Goal: Information Seeking & Learning: Learn about a topic

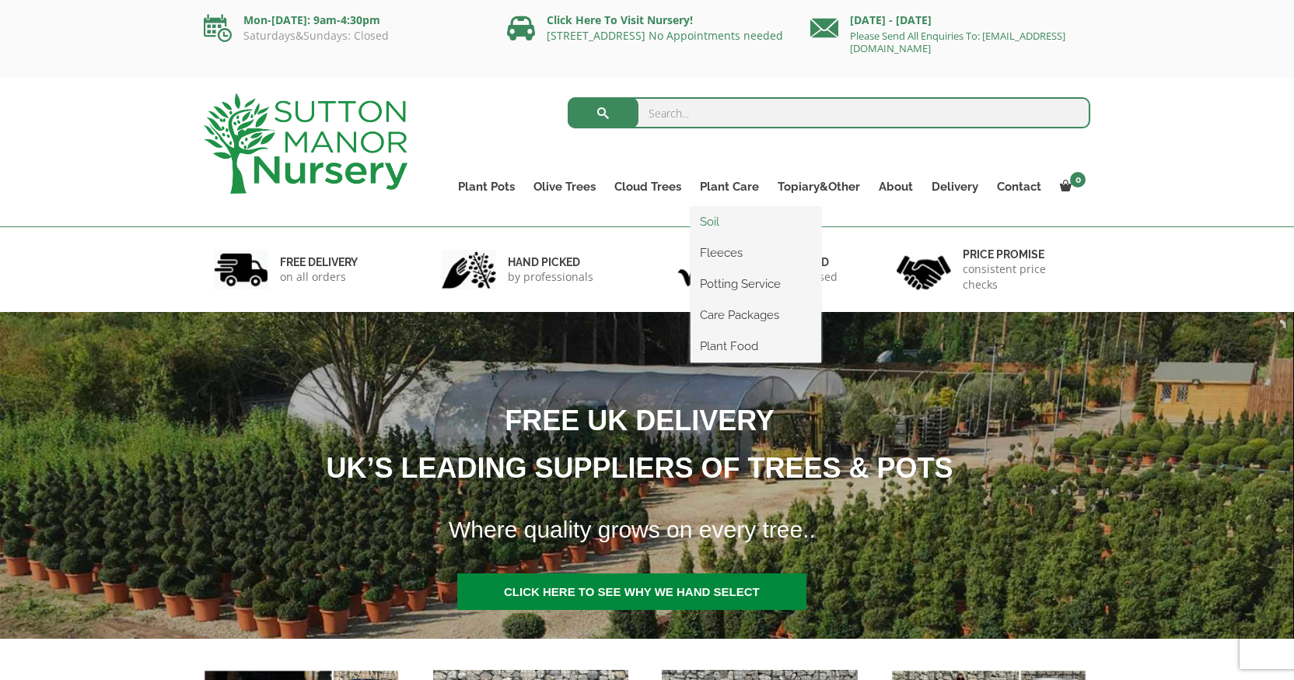
click at [715, 222] on link "Soil" at bounding box center [756, 221] width 131 height 23
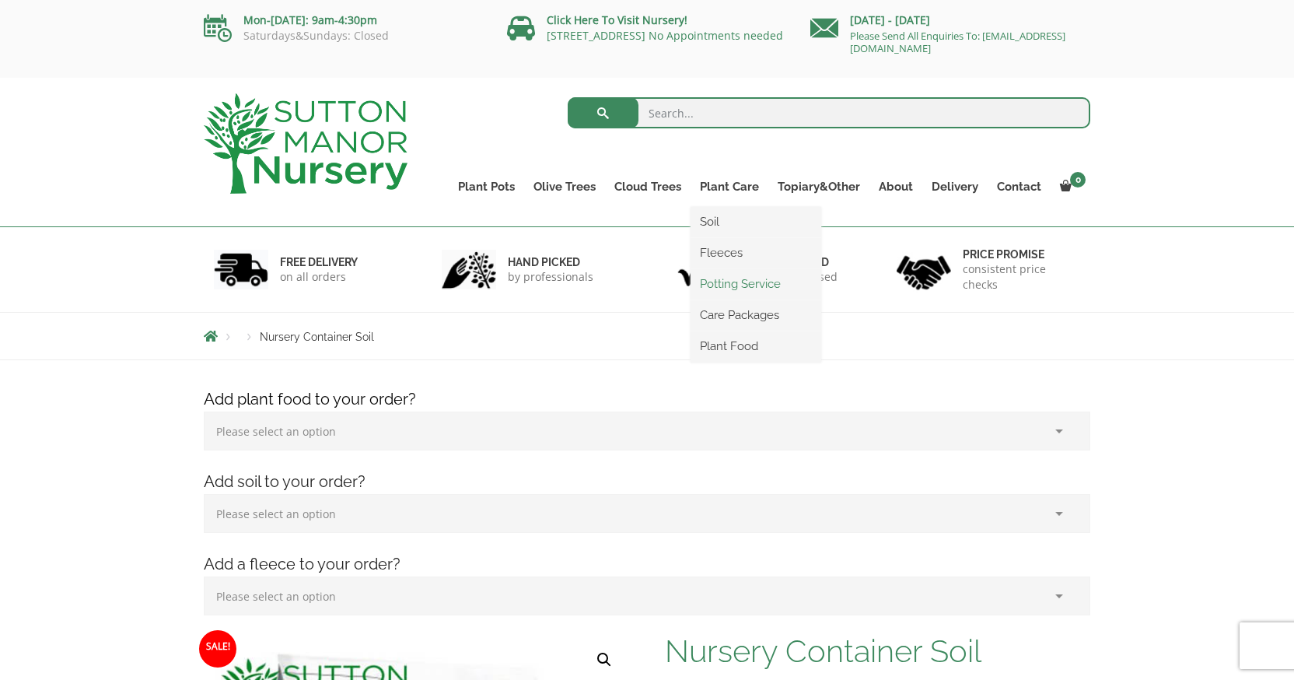
click at [746, 282] on link "Potting Service" at bounding box center [756, 283] width 131 height 23
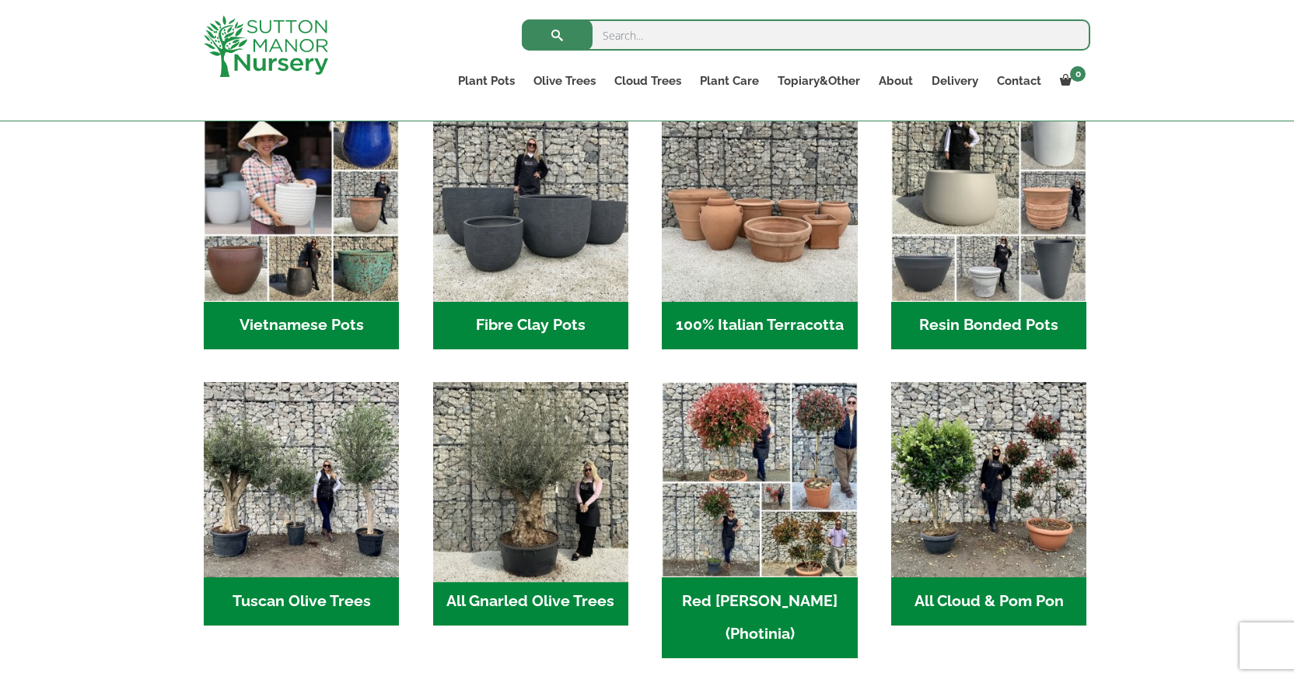
scroll to position [537, 0]
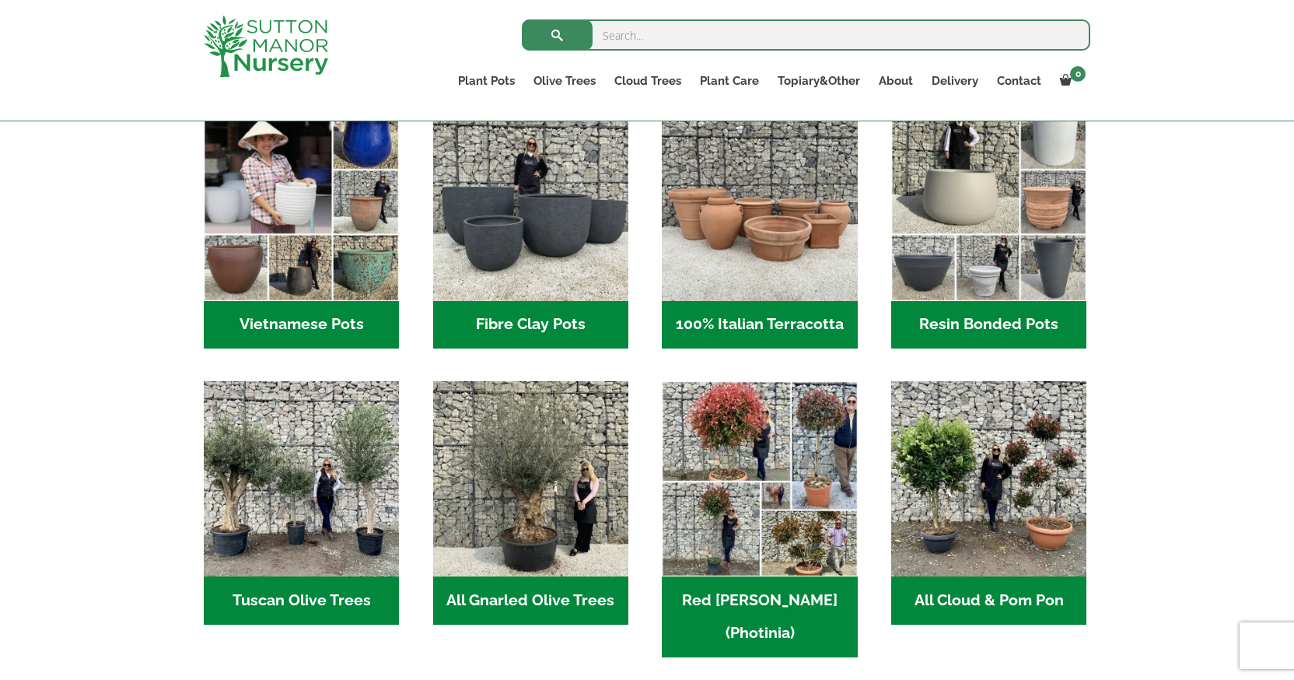
click at [517, 591] on h2 "All Gnarled Olive Trees (188)" at bounding box center [530, 600] width 195 height 48
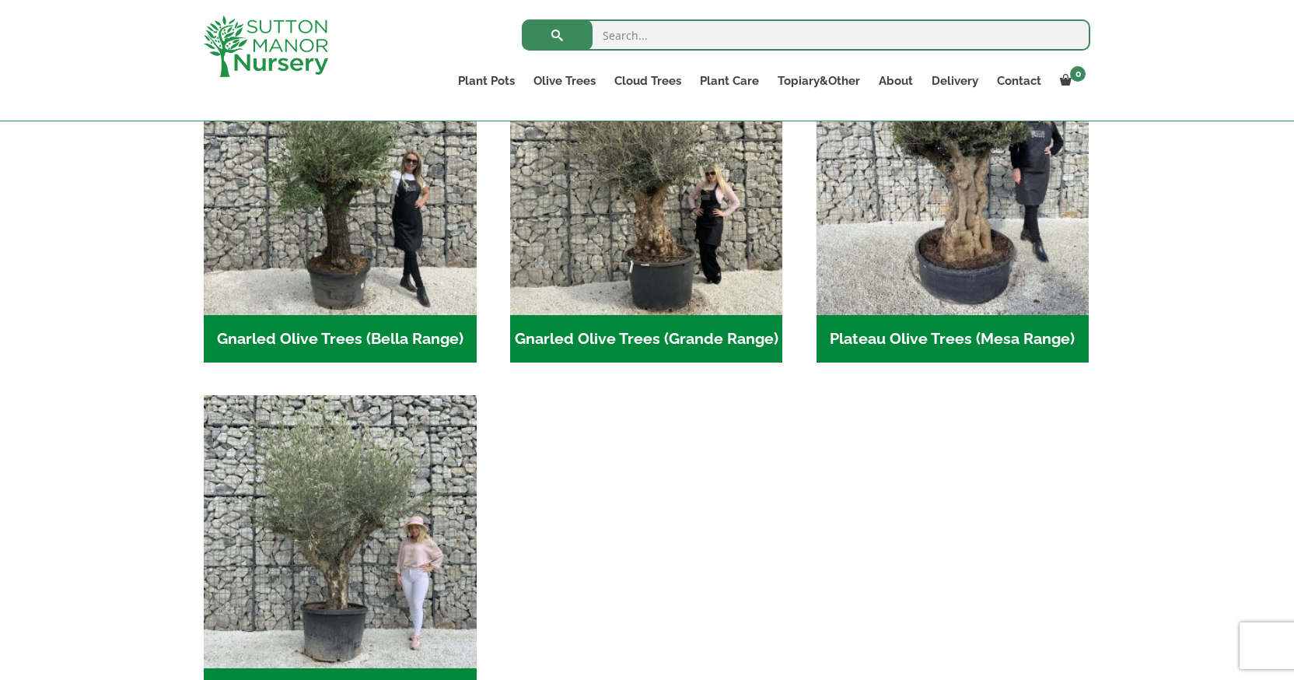
scroll to position [412, 0]
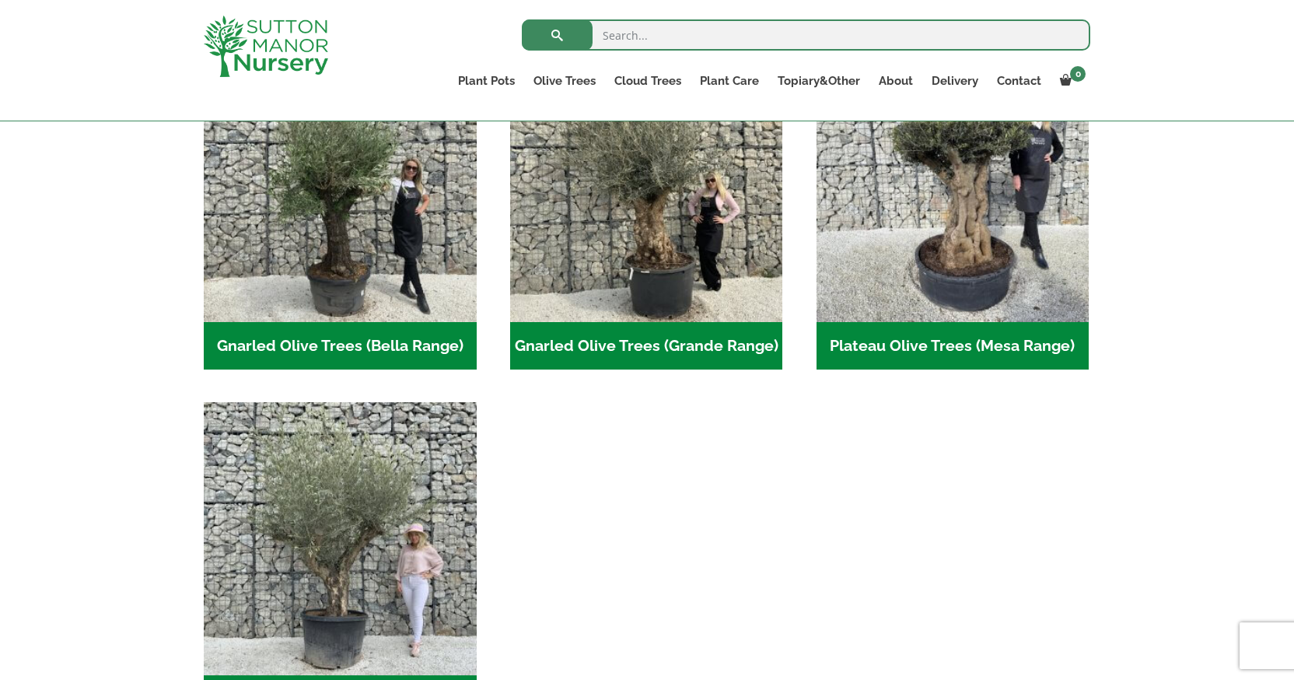
click at [701, 345] on h2 "Gnarled Olive Trees (Grande Range) (56)" at bounding box center [646, 346] width 273 height 48
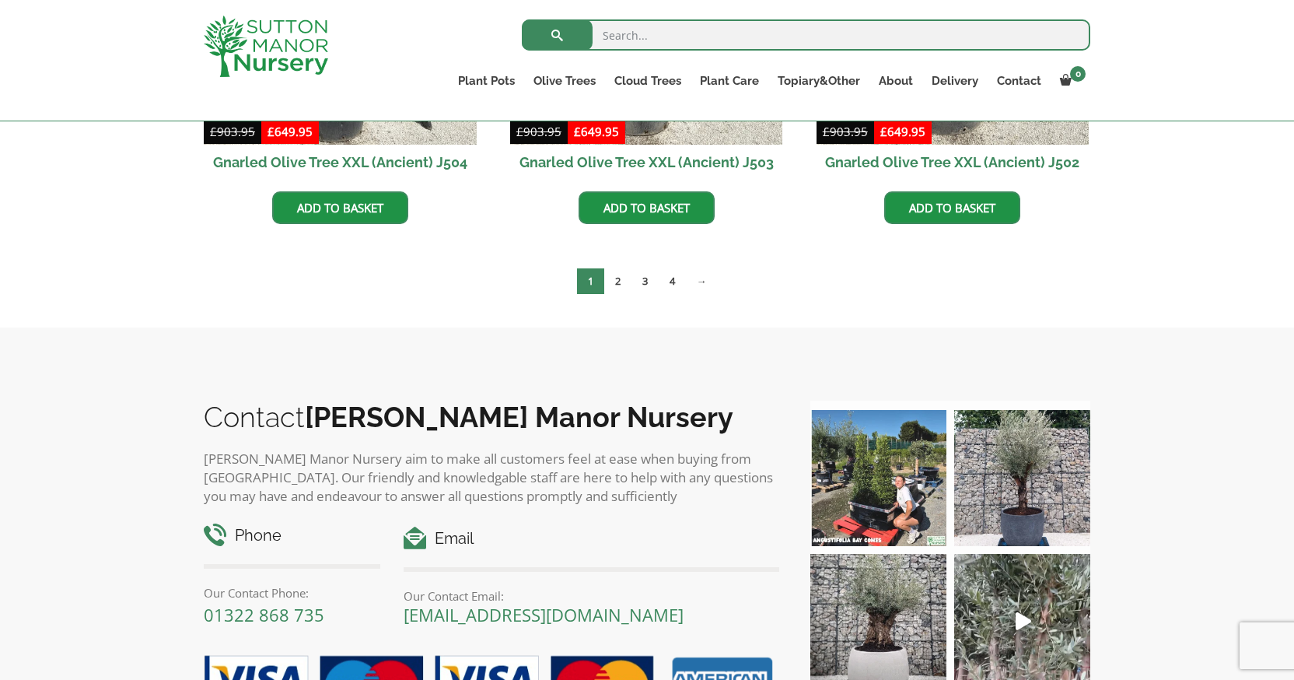
scroll to position [2623, 0]
